Goal: Transaction & Acquisition: Purchase product/service

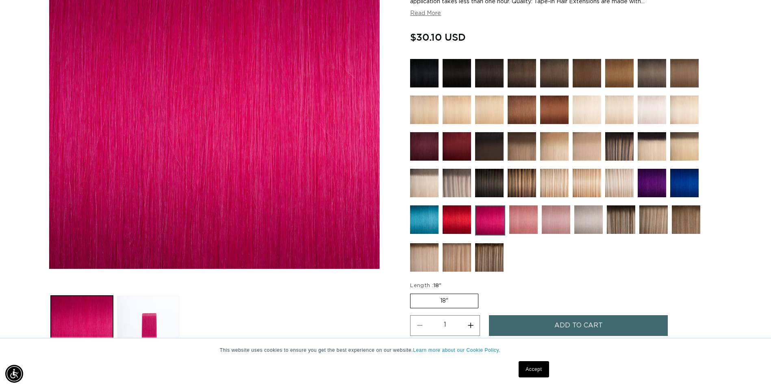
click at [419, 214] on img at bounding box center [424, 219] width 28 height 28
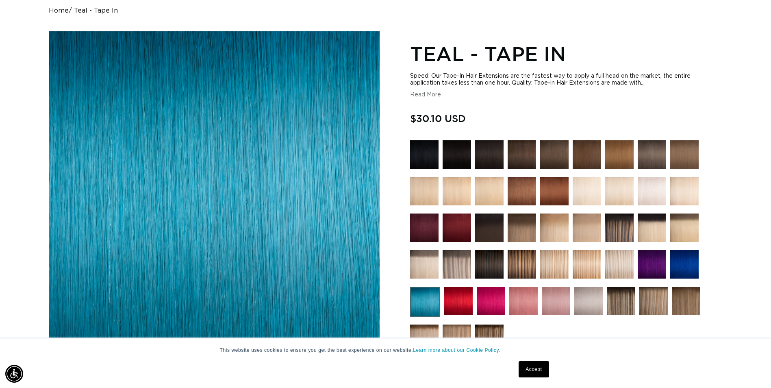
click at [691, 270] on img at bounding box center [685, 264] width 28 height 28
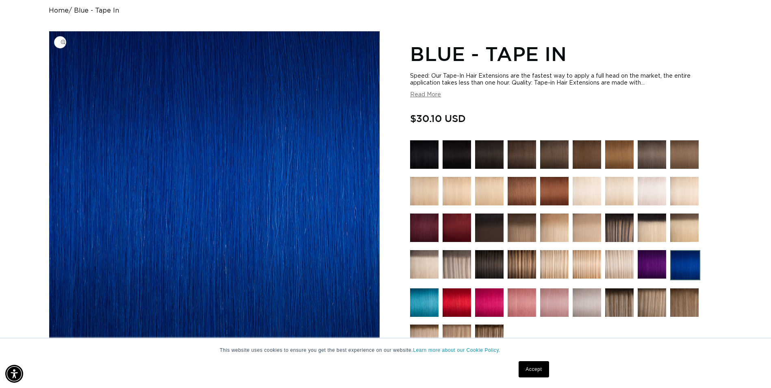
scroll to position [0, 1427]
click at [489, 304] on img at bounding box center [489, 302] width 28 height 28
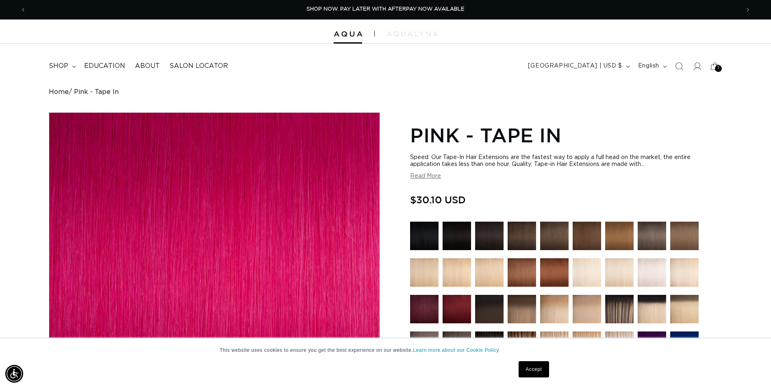
click at [717, 68] on div "1 1" at bounding box center [718, 68] width 7 height 7
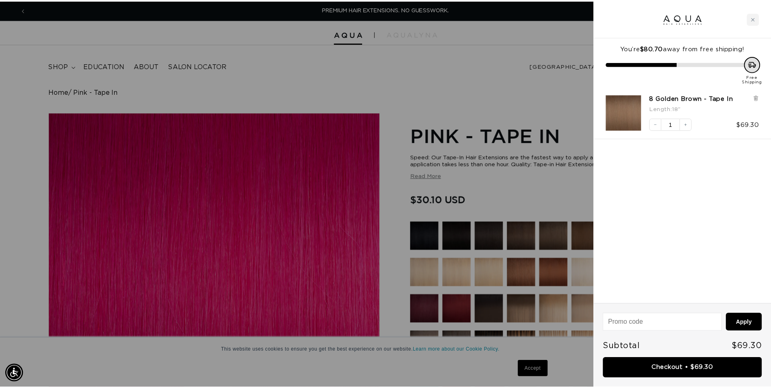
scroll to position [0, 720]
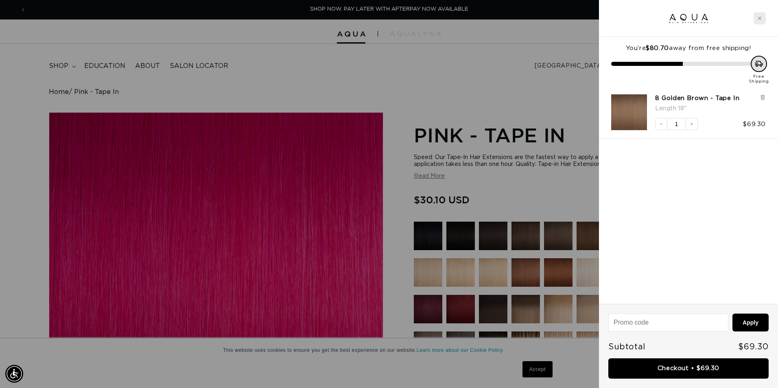
click at [761, 15] on div "Close cart" at bounding box center [759, 18] width 12 height 12
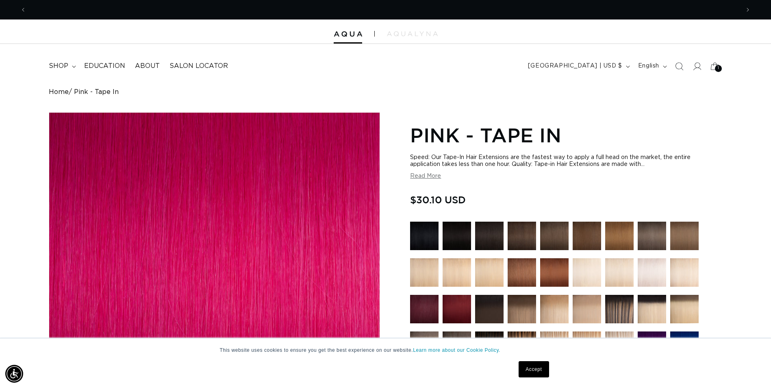
scroll to position [0, 1427]
click at [70, 63] on summary "shop" at bounding box center [61, 66] width 35 height 18
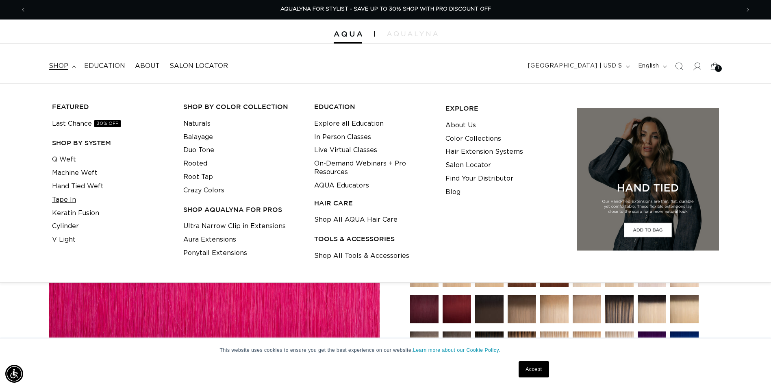
click at [72, 202] on link "Tape In" at bounding box center [64, 199] width 24 height 13
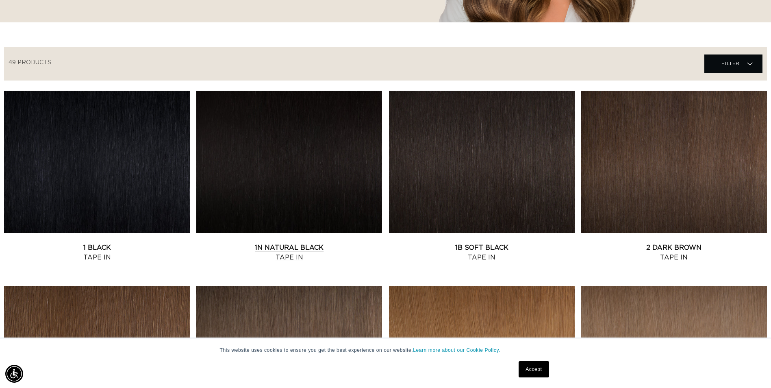
scroll to position [0, 1427]
click at [309, 243] on link "1N Natural Black Tape In" at bounding box center [289, 253] width 186 height 20
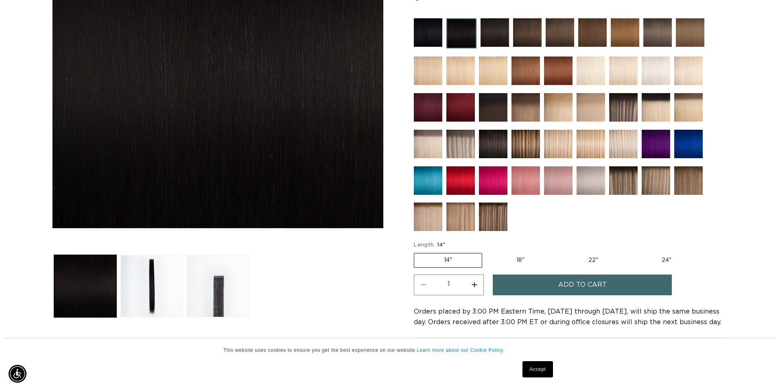
scroll to position [0, 714]
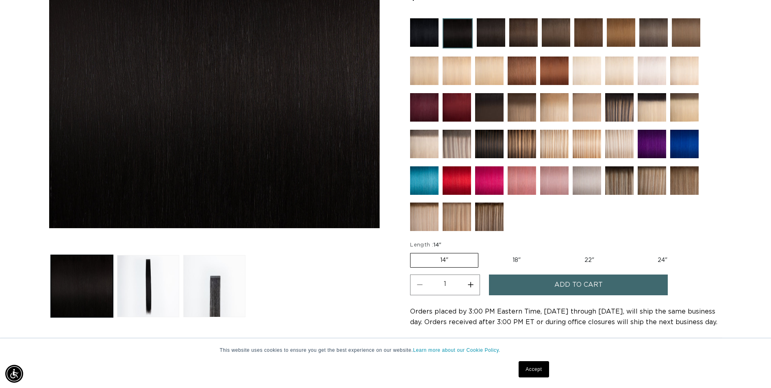
click at [472, 285] on button "Increase quantity for 1N Natural Black - Tape In" at bounding box center [471, 284] width 18 height 21
type input "2"
click at [521, 285] on button "Add to cart" at bounding box center [578, 284] width 179 height 21
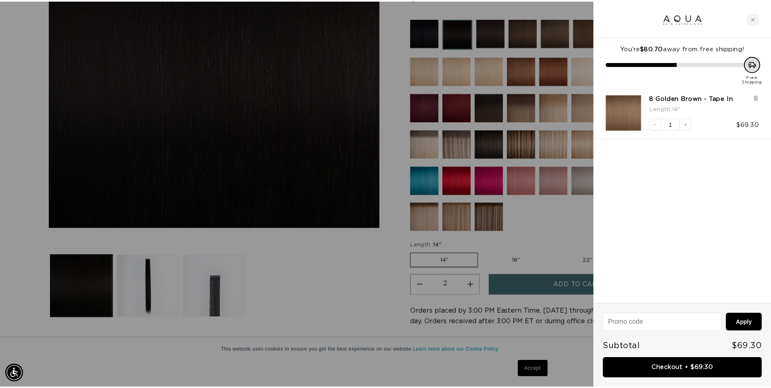
scroll to position [0, 1440]
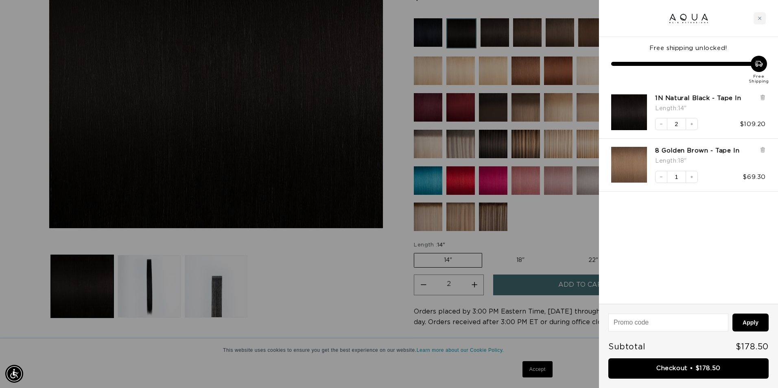
click at [385, 261] on div at bounding box center [389, 194] width 778 height 388
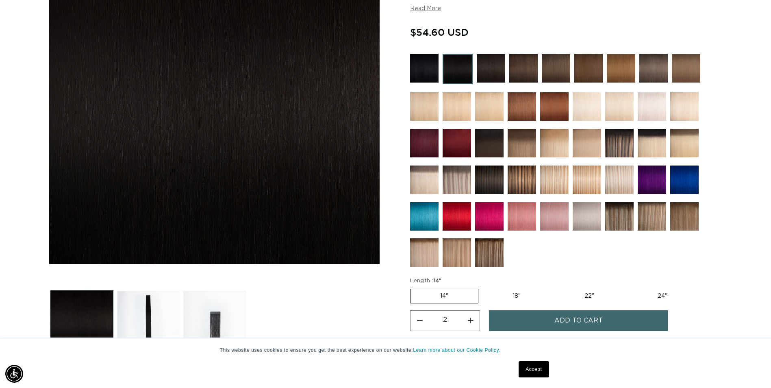
scroll to position [122, 0]
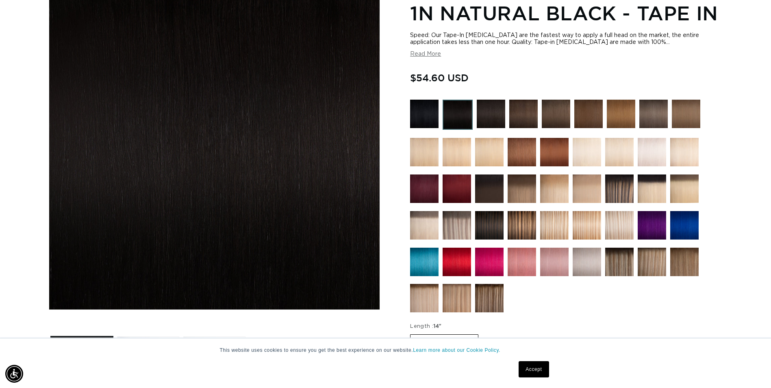
click at [501, 109] on img at bounding box center [491, 114] width 28 height 28
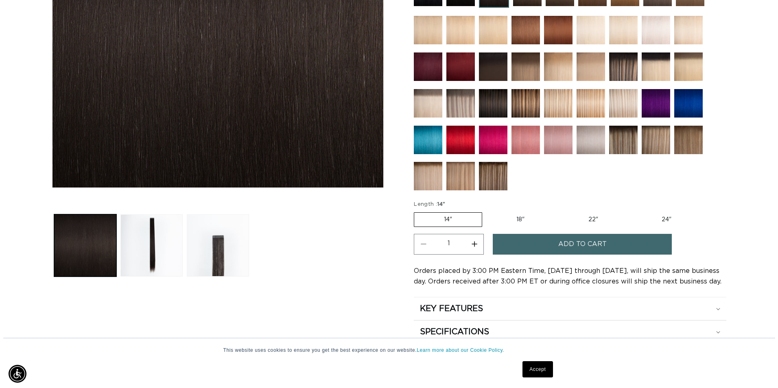
scroll to position [0, 714]
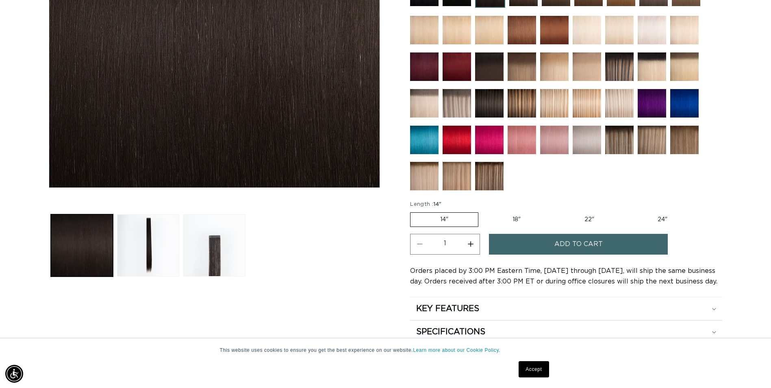
click at [470, 246] on button "Increase quantity for 1B Soft Black - Tape In" at bounding box center [471, 244] width 18 height 21
type input "3"
click at [523, 246] on button "Add to cart" at bounding box center [578, 244] width 179 height 21
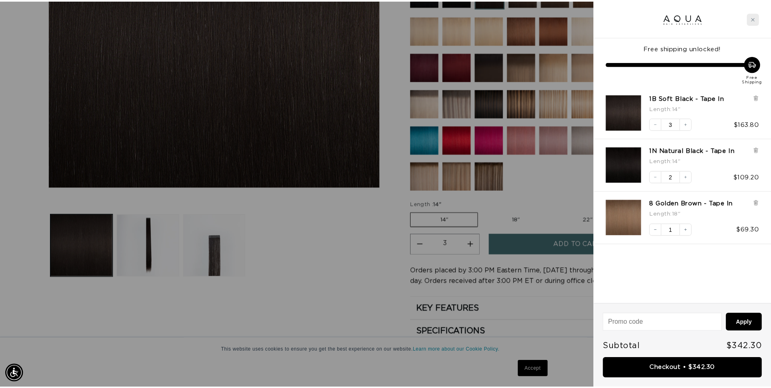
scroll to position [0, 0]
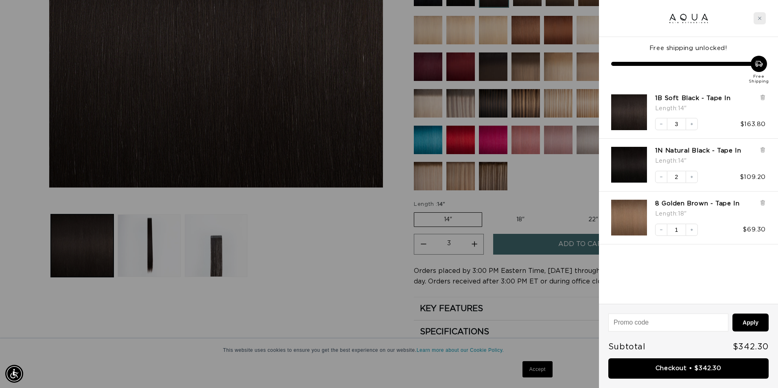
click at [760, 22] on div "Close cart" at bounding box center [759, 18] width 12 height 12
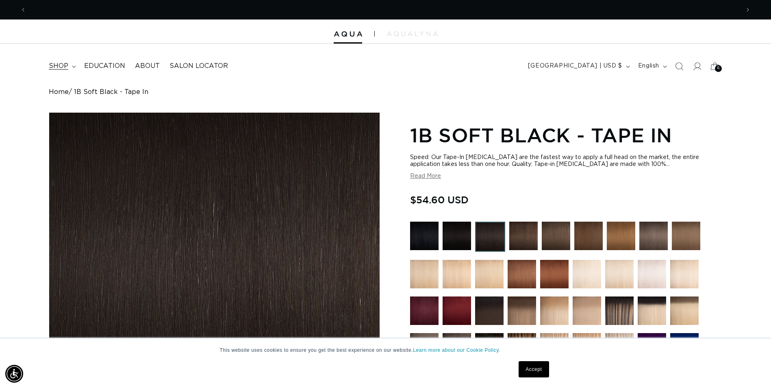
scroll to position [0, 714]
click at [68, 65] on span "shop" at bounding box center [59, 66] width 20 height 9
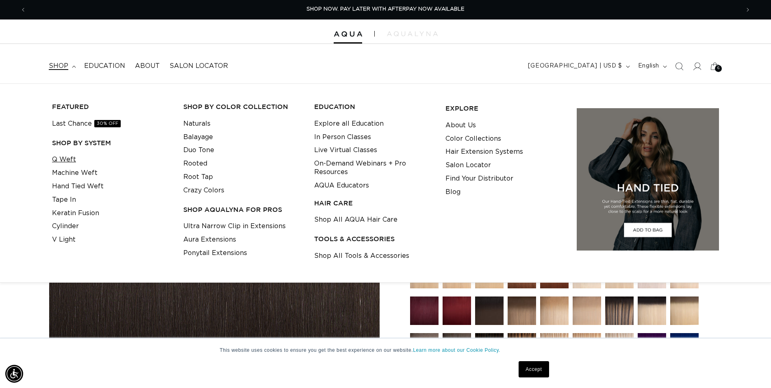
click at [68, 160] on link "Q Weft" at bounding box center [64, 159] width 24 height 13
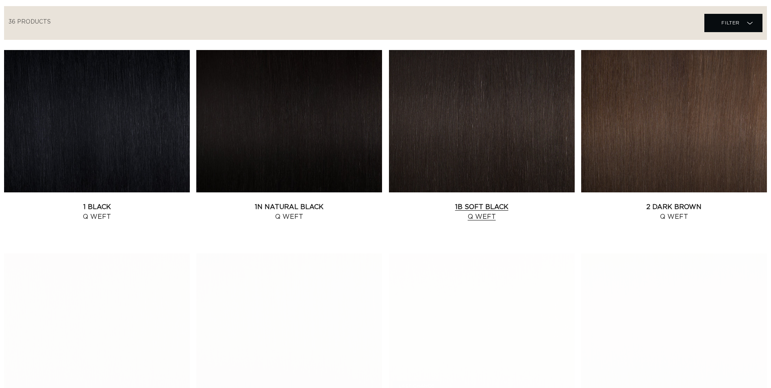
scroll to position [285, 0]
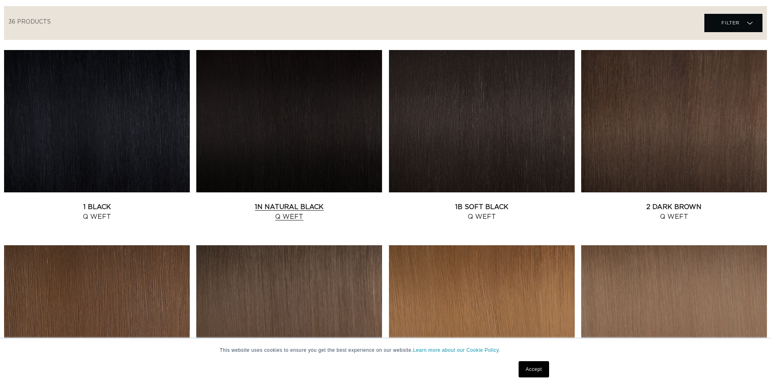
click at [319, 202] on link "1N Natural Black Q Weft" at bounding box center [289, 212] width 186 height 20
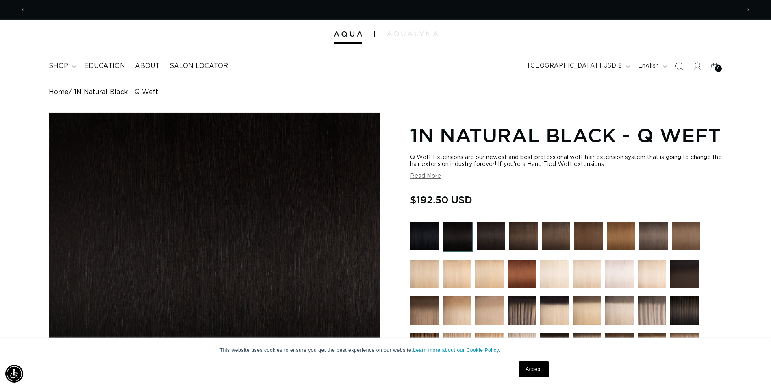
scroll to position [0, 714]
click at [24, 10] on icon "Previous announcement" at bounding box center [23, 9] width 3 height 9
click at [59, 67] on span "shop" at bounding box center [59, 66] width 20 height 9
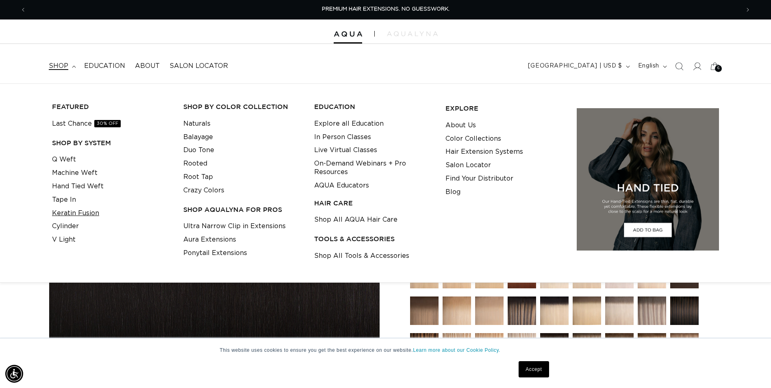
click at [72, 213] on link "Keratin Fusion" at bounding box center [75, 213] width 47 height 13
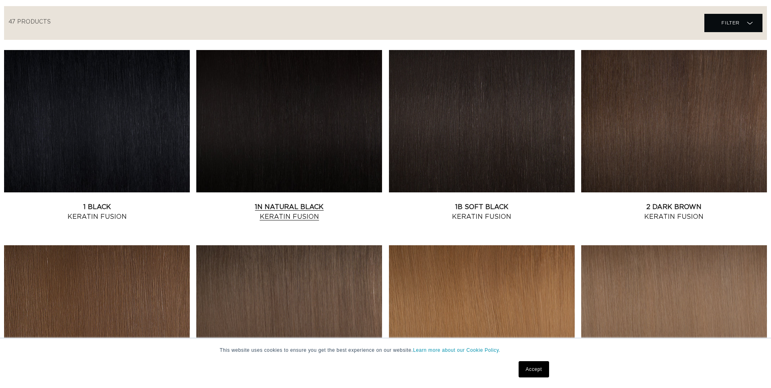
click at [334, 202] on link "1N Natural Black Keratin Fusion" at bounding box center [289, 212] width 186 height 20
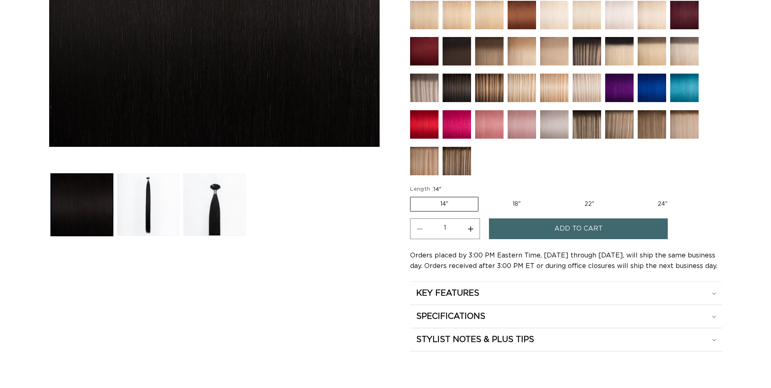
scroll to position [285, 0]
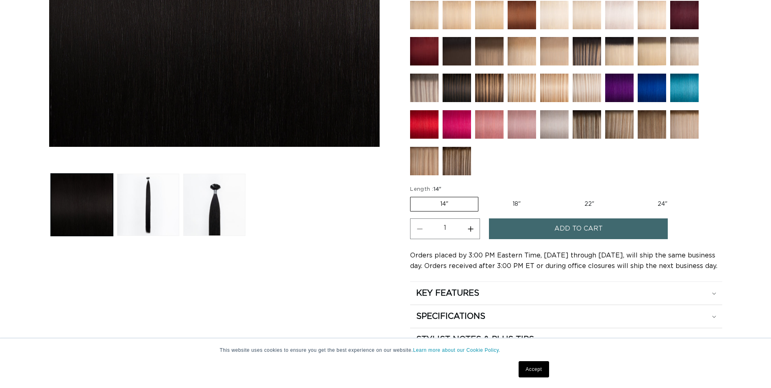
click at [603, 227] on button "Add to cart" at bounding box center [578, 228] width 179 height 21
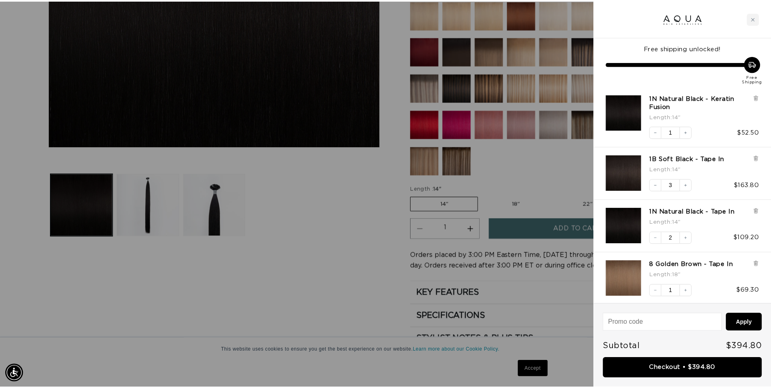
scroll to position [0, 720]
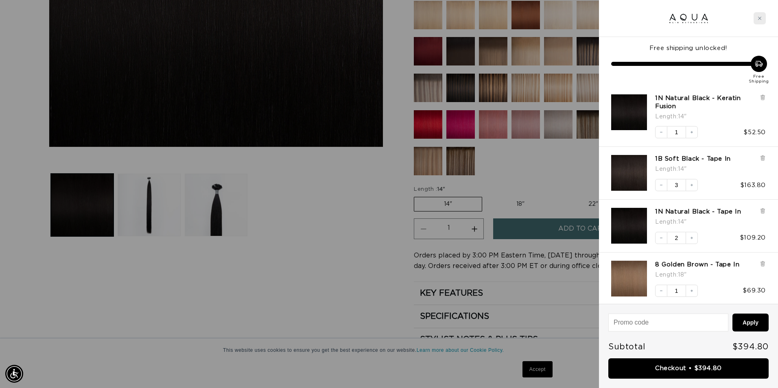
click at [758, 20] on icon "Close cart" at bounding box center [759, 18] width 4 height 4
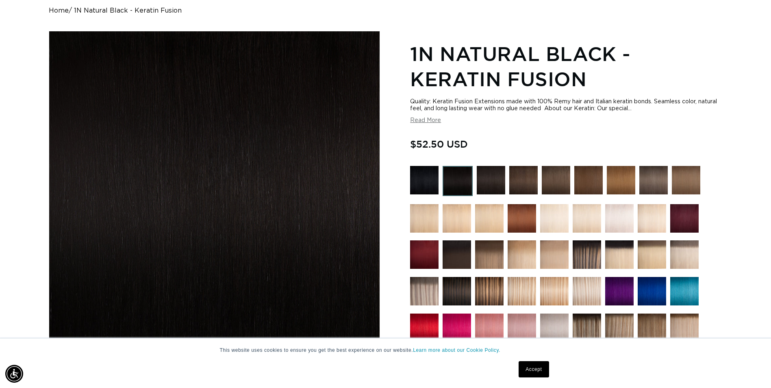
scroll to position [0, 1427]
click at [486, 176] on img at bounding box center [491, 180] width 28 height 28
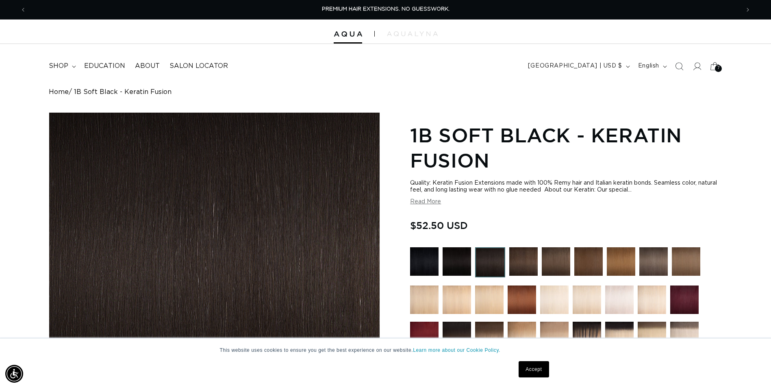
click at [714, 64] on icon at bounding box center [715, 66] width 19 height 19
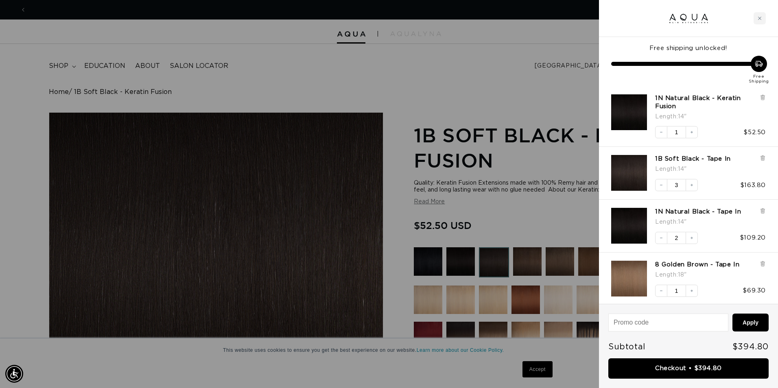
scroll to position [0, 720]
click at [763, 95] on icon at bounding box center [762, 97] width 2 height 4
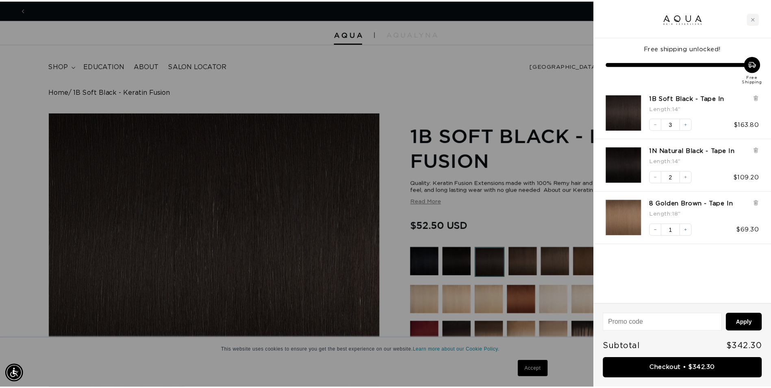
scroll to position [0, 0]
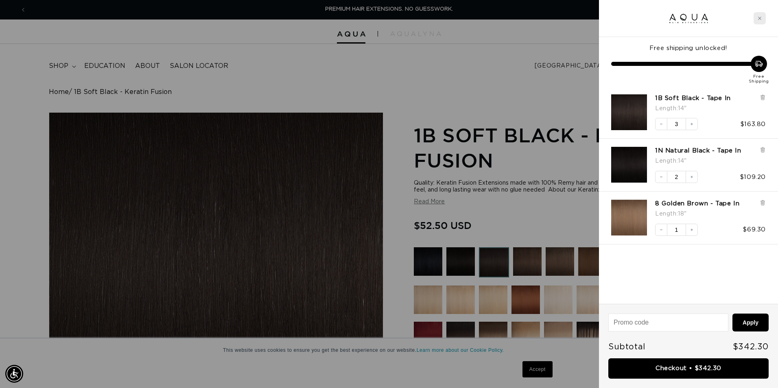
click at [760, 19] on icon "Close cart" at bounding box center [759, 18] width 4 height 4
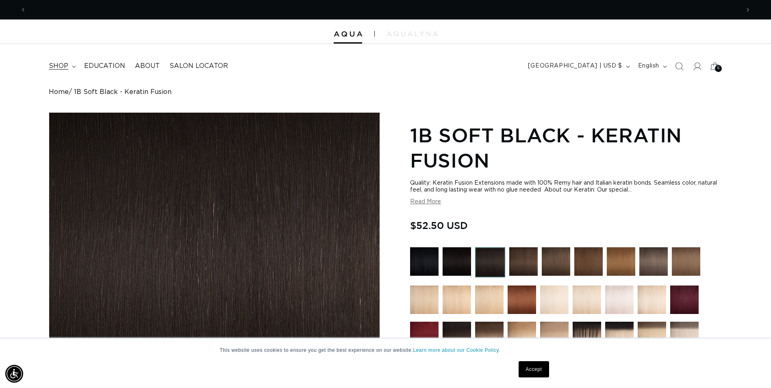
scroll to position [0, 714]
click at [74, 70] on summary "shop" at bounding box center [61, 66] width 35 height 18
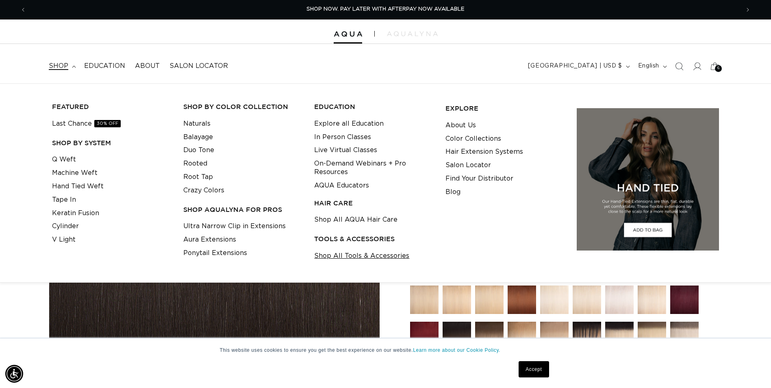
click at [343, 257] on link "Shop All Tools & Accessories" at bounding box center [361, 255] width 95 height 13
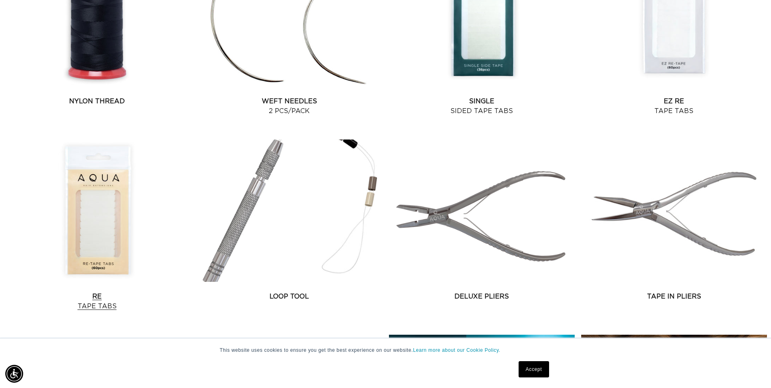
click at [91, 292] on link "Re Tape Tabs" at bounding box center [97, 302] width 186 height 20
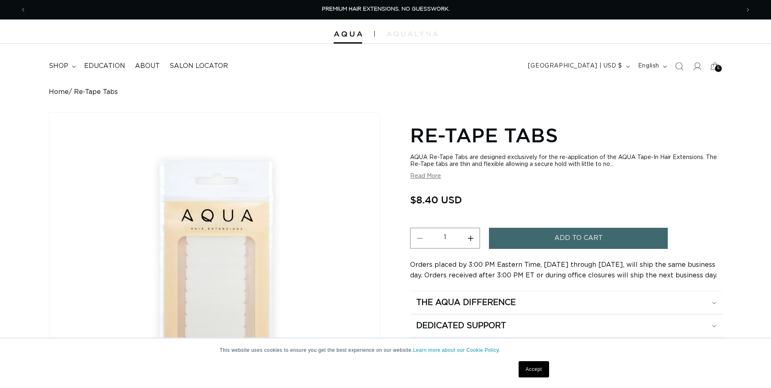
click at [449, 235] on input "1" at bounding box center [445, 237] width 33 height 19
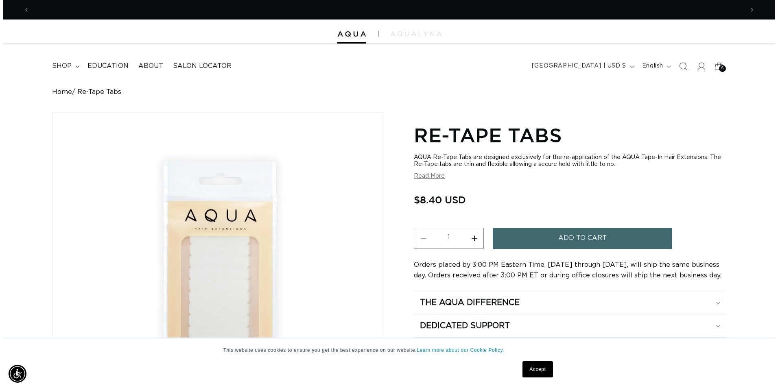
scroll to position [0, 714]
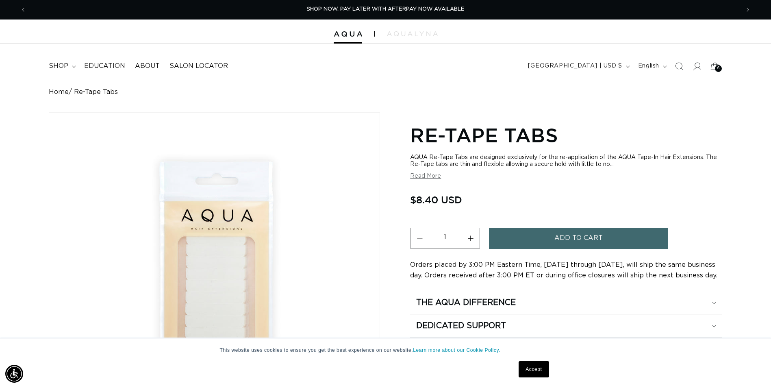
click at [545, 238] on button "Add to cart" at bounding box center [578, 238] width 179 height 21
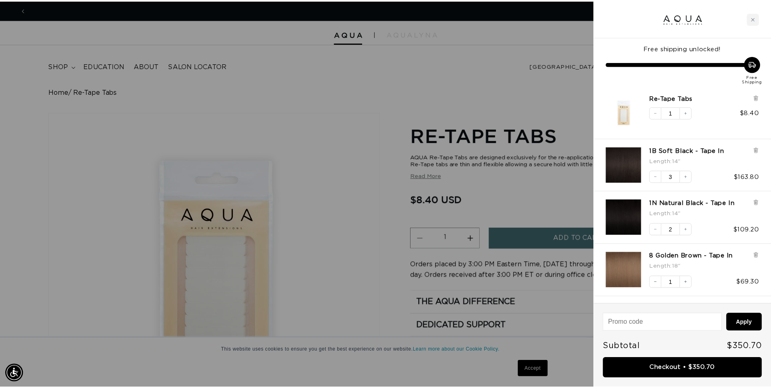
scroll to position [0, 1440]
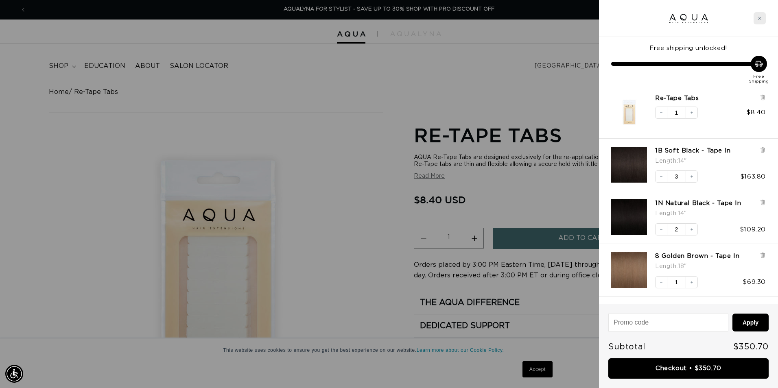
click at [760, 20] on div "Close cart" at bounding box center [759, 18] width 12 height 12
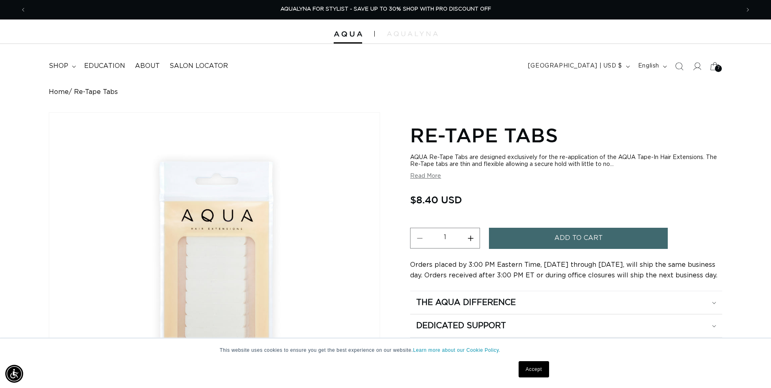
click at [718, 68] on span "7" at bounding box center [719, 68] width 2 height 7
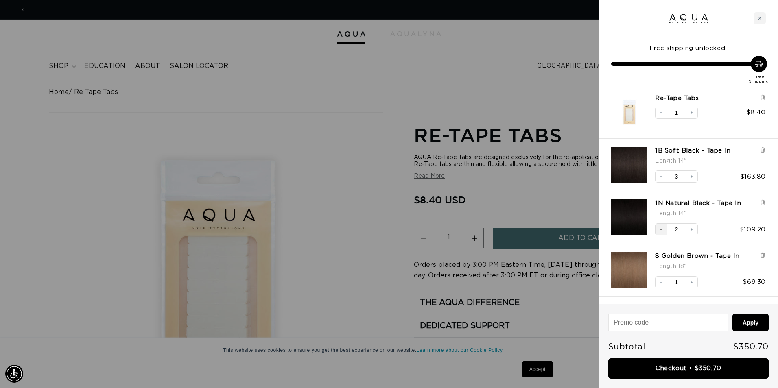
scroll to position [0, 720]
click at [660, 230] on icon "Decrease quantity" at bounding box center [660, 229] width 5 height 5
click at [763, 203] on icon at bounding box center [761, 203] width 3 height 4
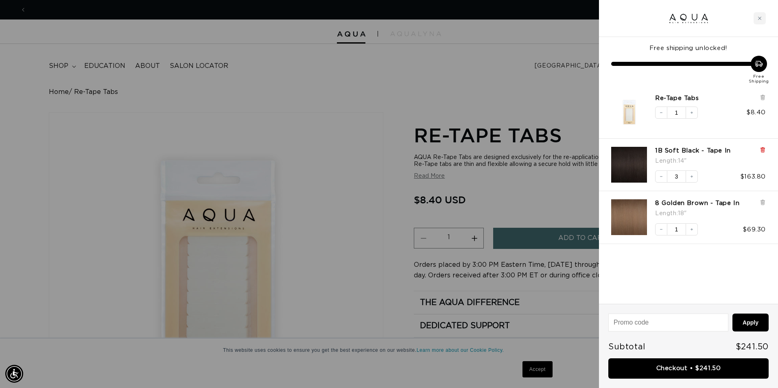
scroll to position [0, 0]
click at [761, 150] on icon at bounding box center [761, 150] width 3 height 4
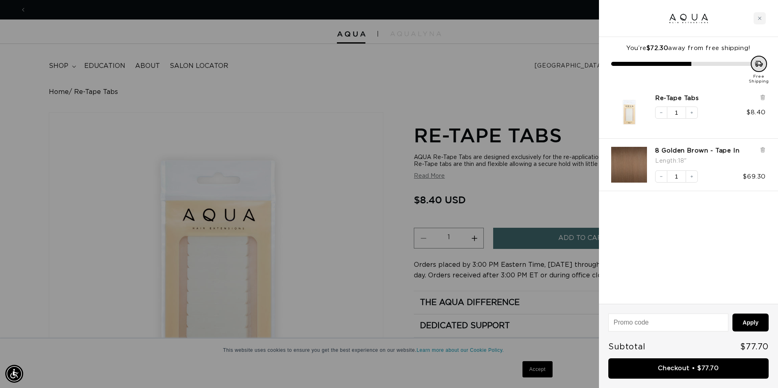
scroll to position [0, 1440]
click at [692, 179] on icon "Increase quantity" at bounding box center [691, 176] width 5 height 5
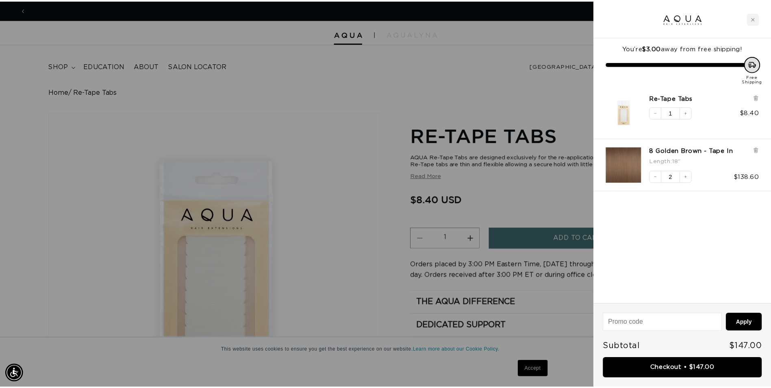
scroll to position [0, 0]
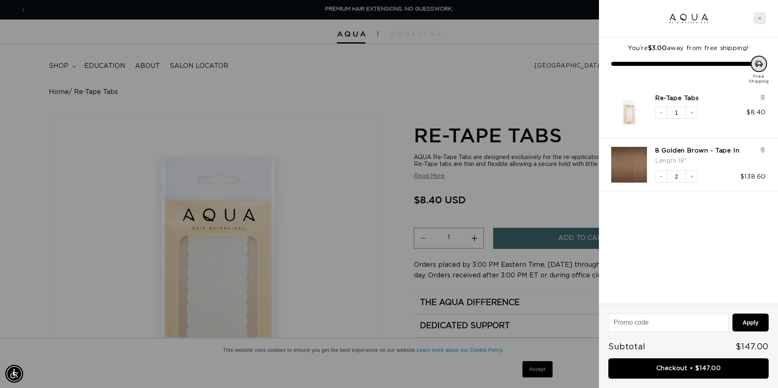
click at [759, 19] on icon "Close cart" at bounding box center [759, 18] width 4 height 4
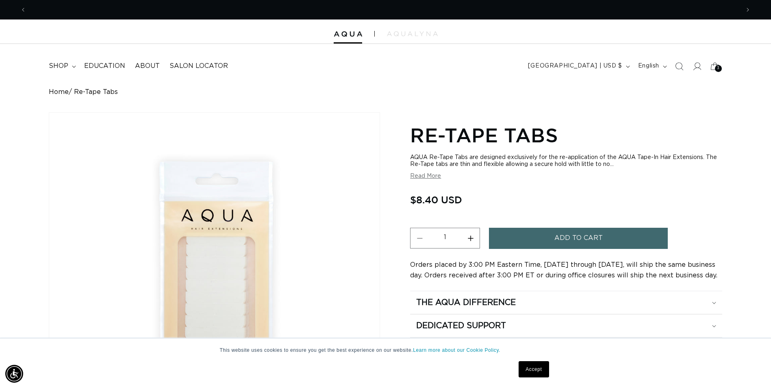
scroll to position [0, 1427]
click at [23, 10] on icon "Previous announcement" at bounding box center [23, 9] width 3 height 9
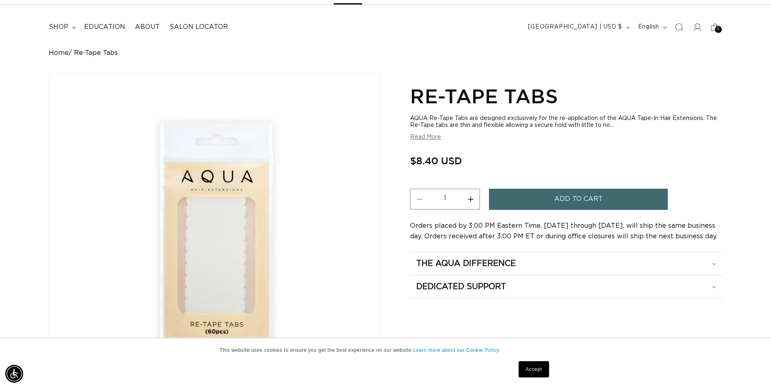
scroll to position [0, 0]
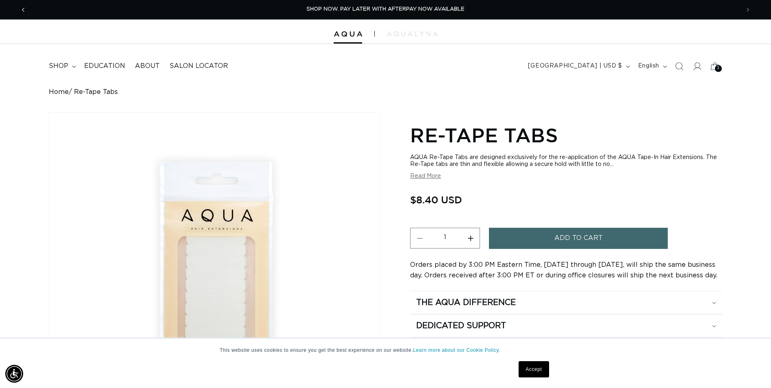
click at [23, 9] on icon "Previous announcement" at bounding box center [23, 9] width 3 height 9
click at [56, 64] on span "shop" at bounding box center [59, 66] width 20 height 9
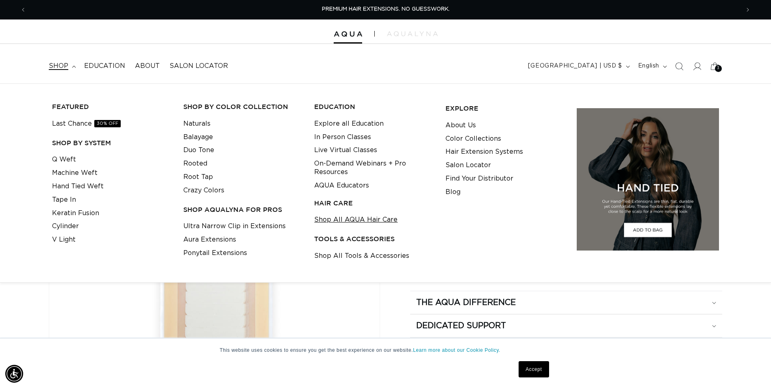
click at [368, 220] on link "Shop All AQUA Hair Care" at bounding box center [355, 219] width 83 height 13
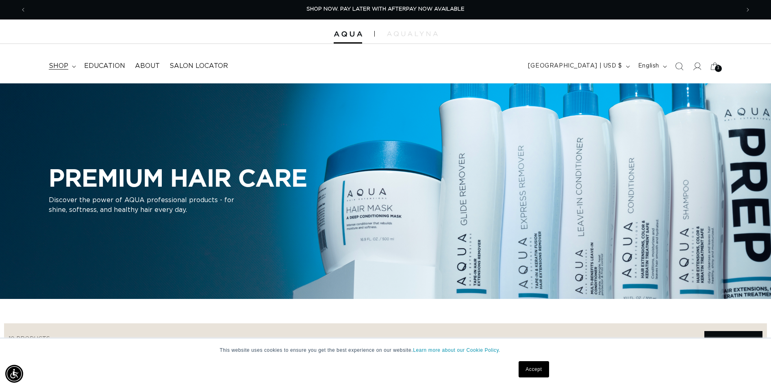
click at [60, 65] on span "shop" at bounding box center [59, 66] width 20 height 9
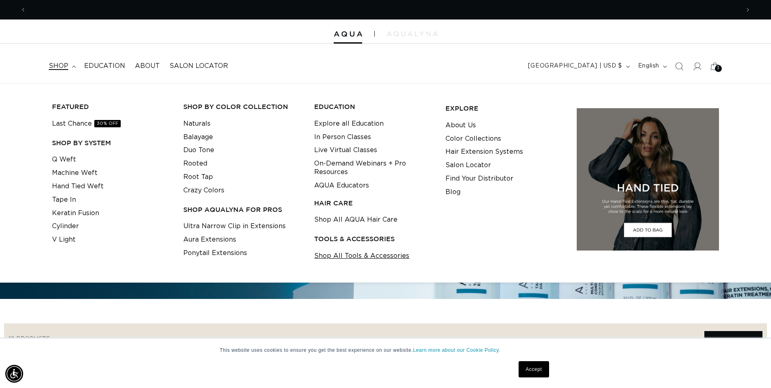
click at [346, 255] on link "Shop All Tools & Accessories" at bounding box center [361, 255] width 95 height 13
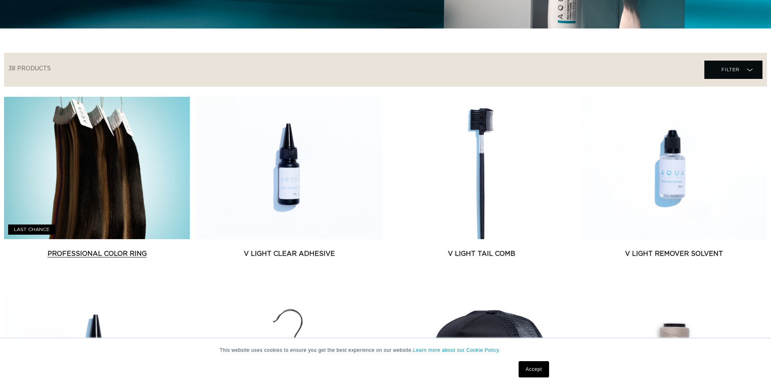
scroll to position [285, 0]
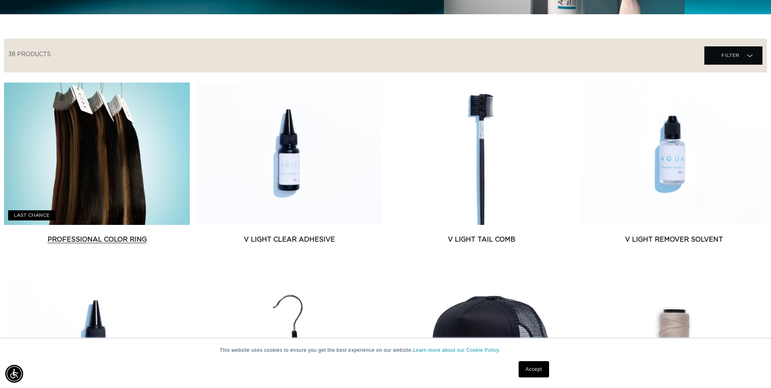
click at [71, 235] on link "Professional Color Ring" at bounding box center [97, 240] width 186 height 10
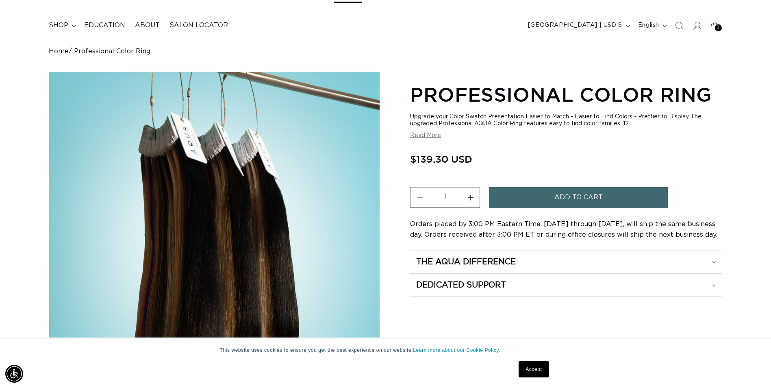
click at [566, 198] on span "Add to cart" at bounding box center [579, 197] width 48 height 21
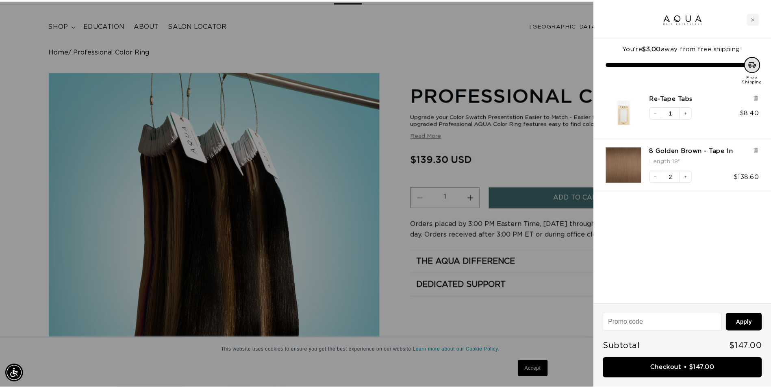
scroll to position [0, 720]
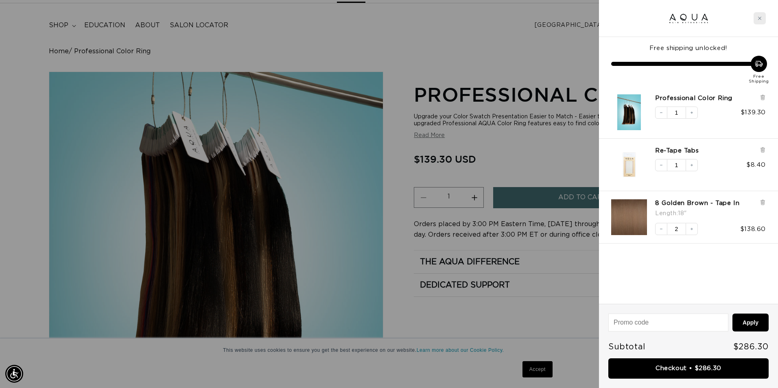
click at [760, 20] on icon "Close cart" at bounding box center [759, 18] width 4 height 4
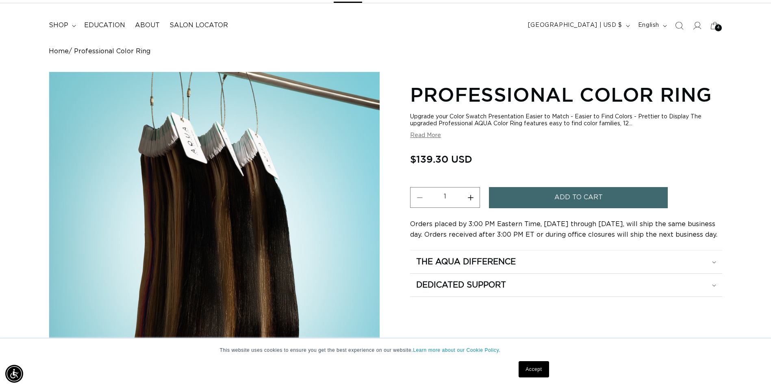
scroll to position [0, 1427]
click at [60, 23] on span "shop" at bounding box center [59, 25] width 20 height 9
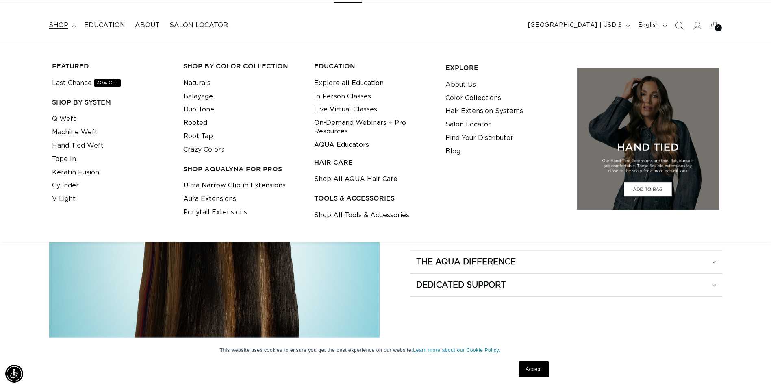
click at [346, 216] on link "Shop All Tools & Accessories" at bounding box center [361, 215] width 95 height 13
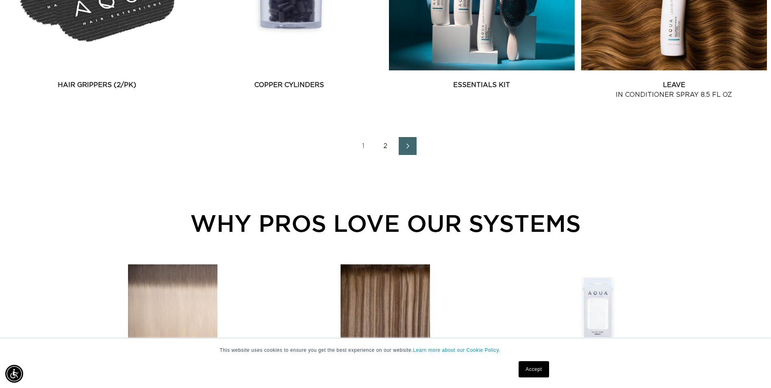
scroll to position [0, 714]
click at [383, 145] on link "2" at bounding box center [386, 146] width 18 height 18
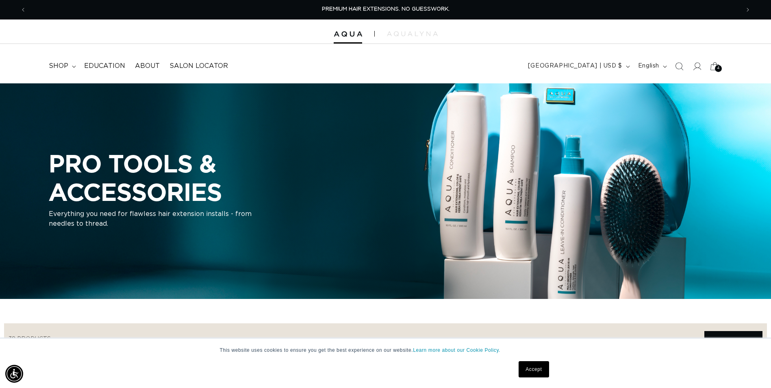
click at [716, 67] on div "4 4" at bounding box center [718, 68] width 7 height 7
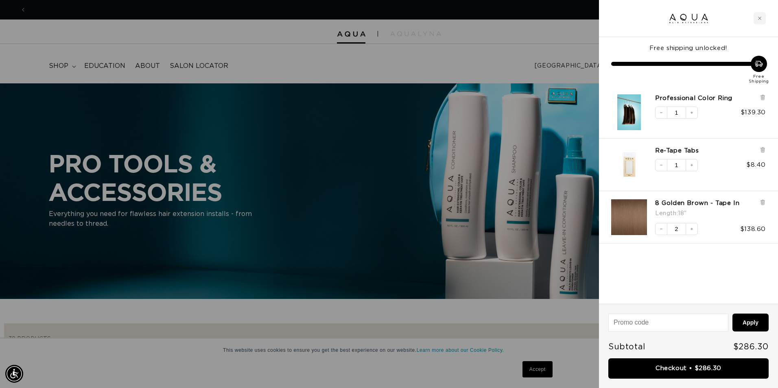
scroll to position [0, 720]
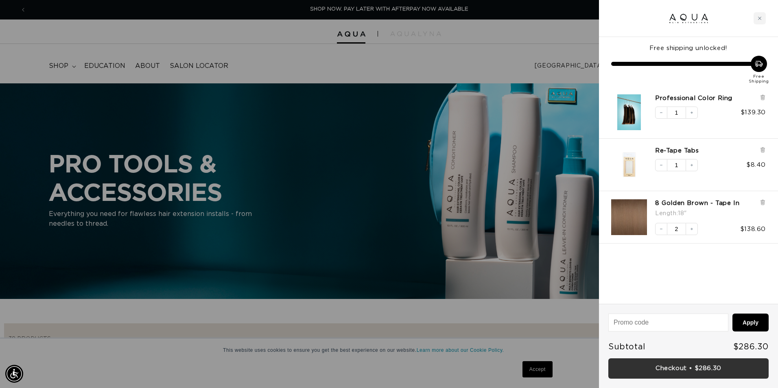
click at [670, 372] on link "Checkout • $286.30" at bounding box center [688, 368] width 160 height 21
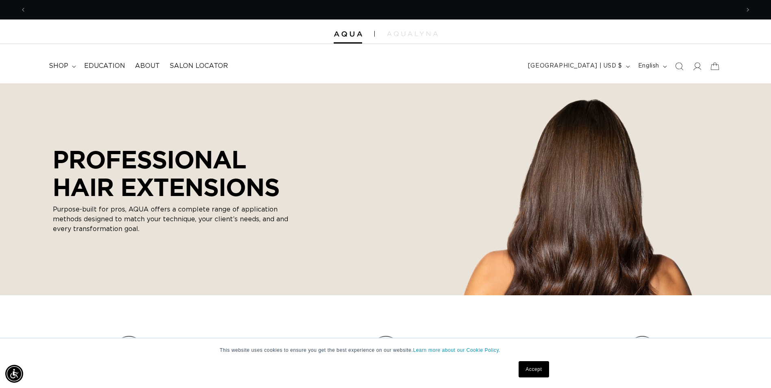
scroll to position [0, 714]
